Goal: Find contact information: Find contact information

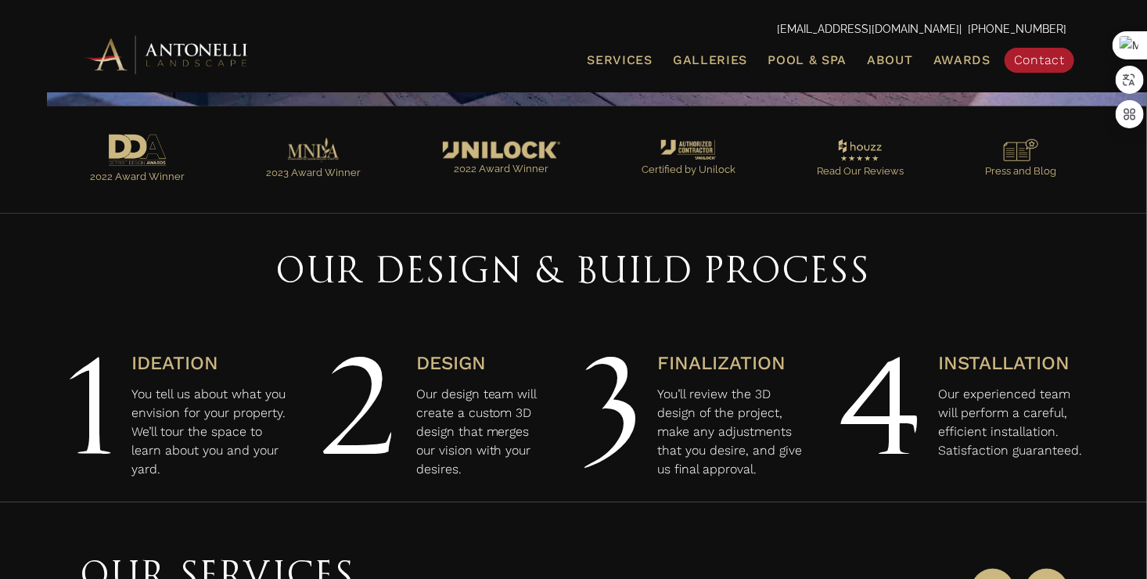
scroll to position [66, 0]
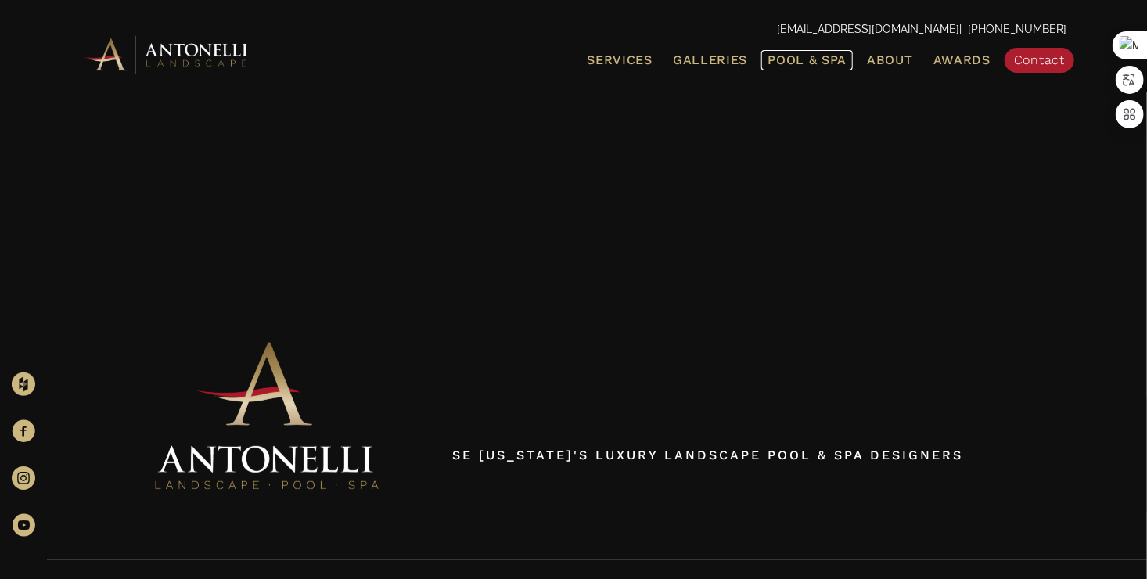
click at [789, 66] on span "Pool & Spa" at bounding box center [807, 59] width 79 height 15
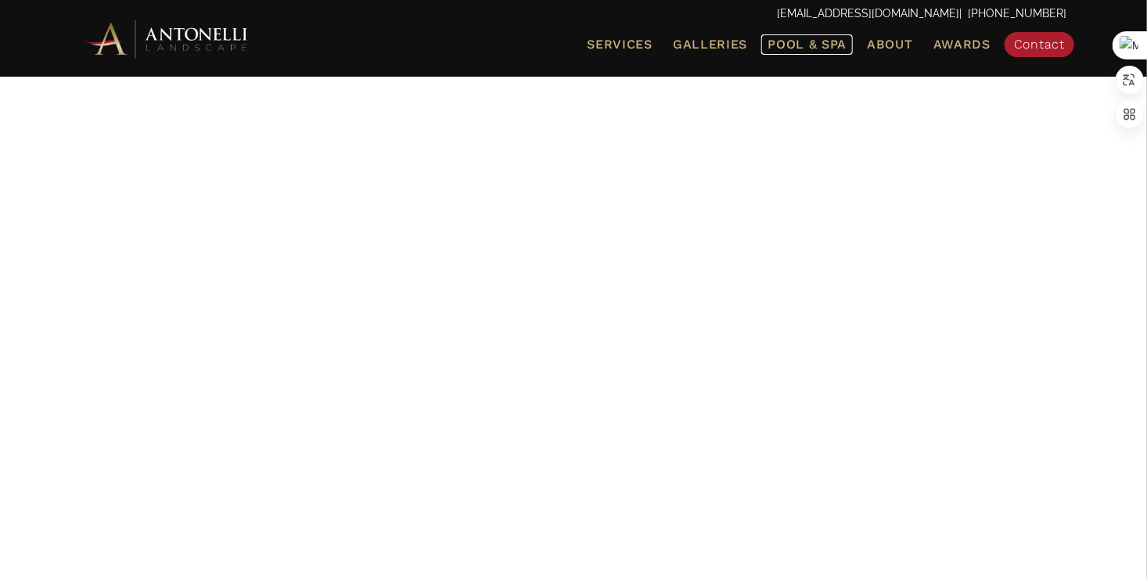
click at [782, 50] on span "Pool & Spa" at bounding box center [807, 44] width 79 height 15
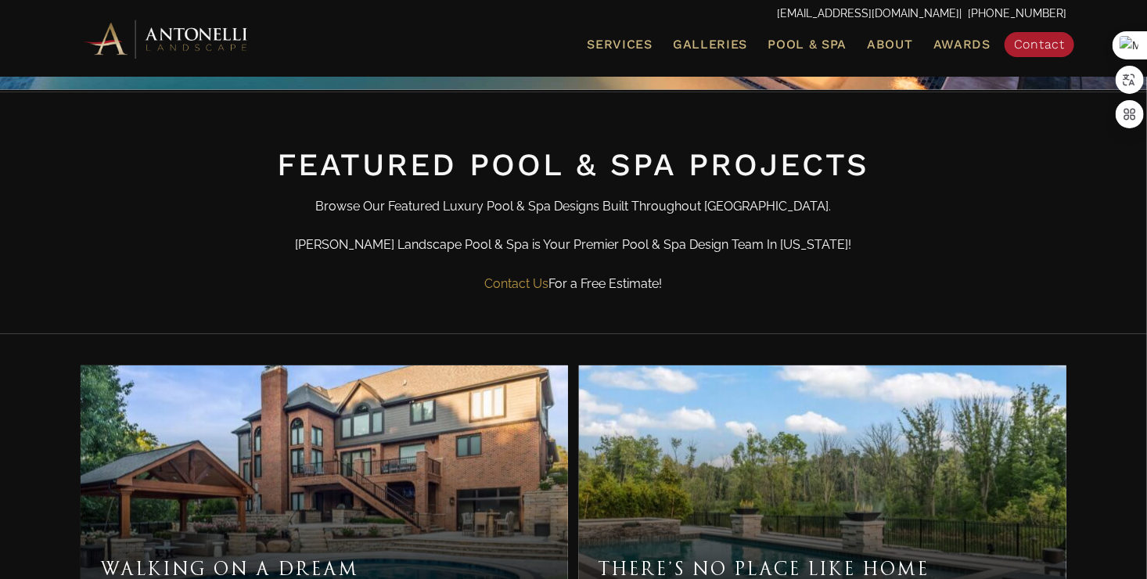
scroll to position [548, 0]
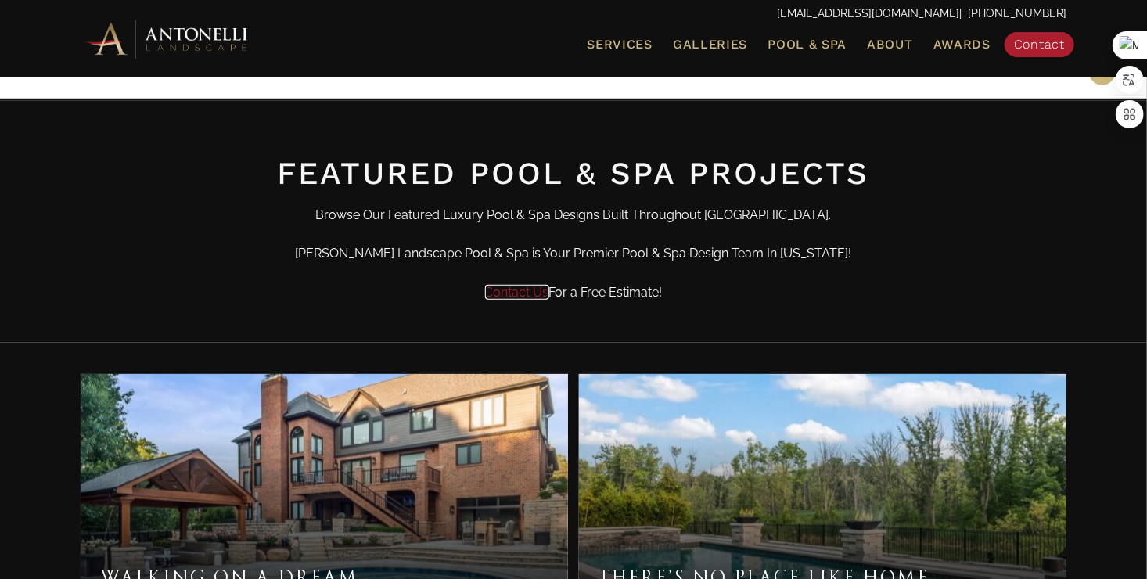
click at [510, 295] on link "Contact Us" at bounding box center [517, 292] width 64 height 15
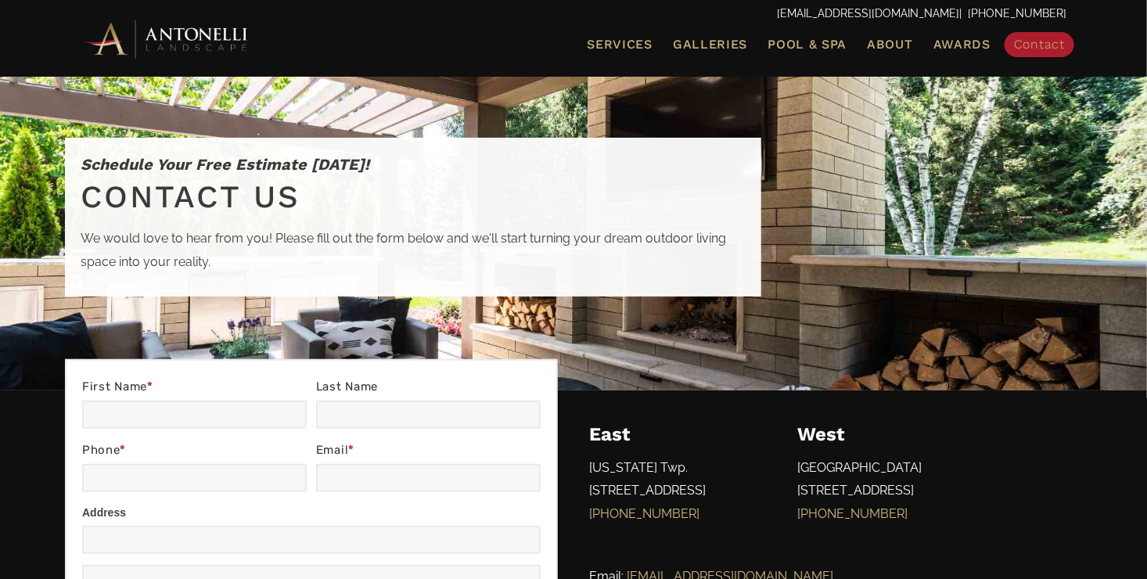
click at [722, 484] on p "[US_STATE] Twp. [STREET_ADDRESS] [PHONE_NUMBER]" at bounding box center [678, 494] width 178 height 77
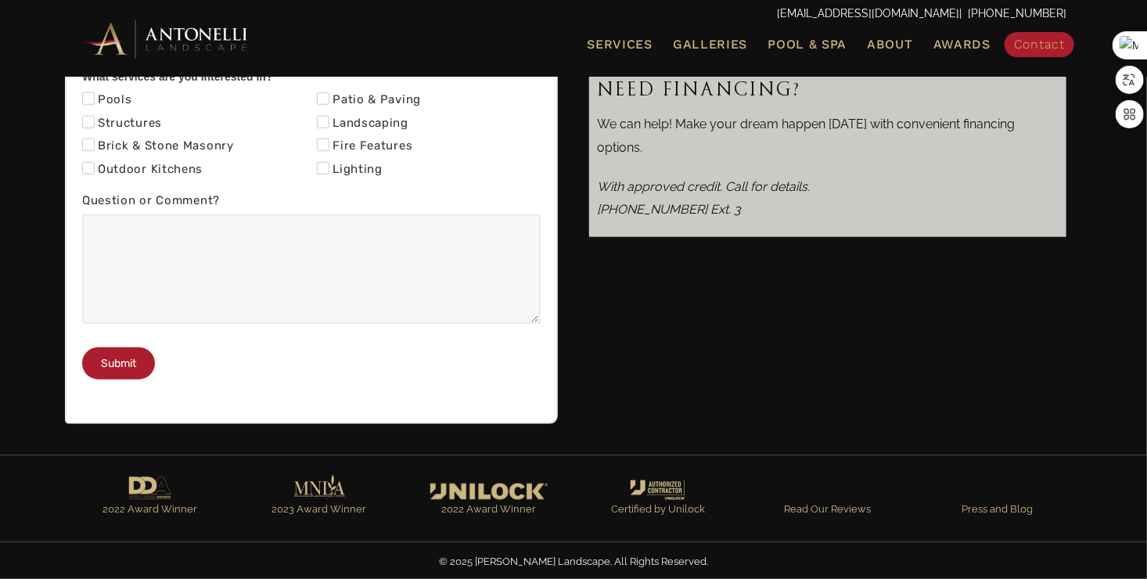
scroll to position [336, 0]
